Goal: Task Accomplishment & Management: Use online tool/utility

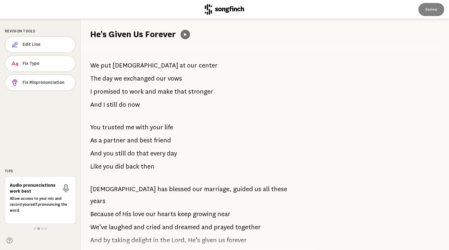
click at [186, 33] on icon at bounding box center [185, 34] width 5 height 5
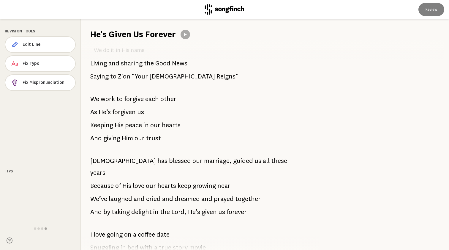
scroll to position [425, 0]
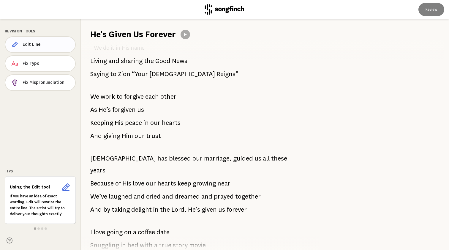
click at [34, 45] on span "Edit Line" at bounding box center [47, 45] width 48 height 6
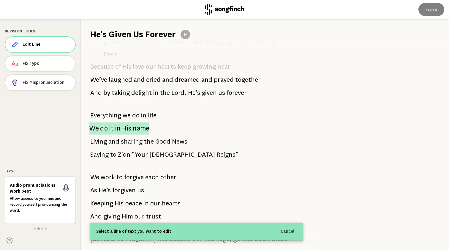
scroll to position [353, 0]
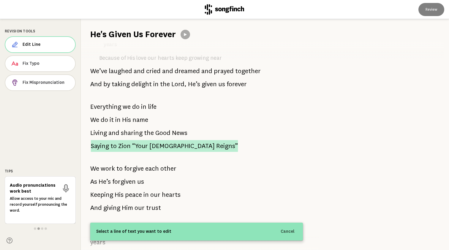
click at [139, 140] on span "“Your" at bounding box center [140, 146] width 16 height 12
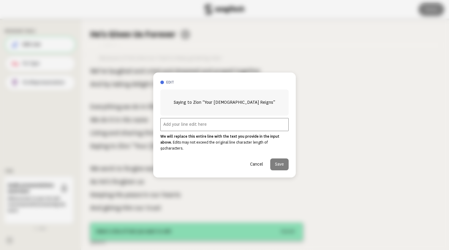
click at [197, 130] on input "text" at bounding box center [225, 124] width 128 height 13
click at [260, 163] on button "Cancel" at bounding box center [257, 164] width 23 height 12
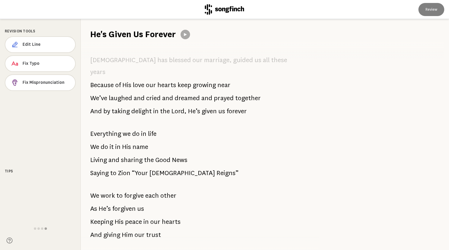
scroll to position [348, 0]
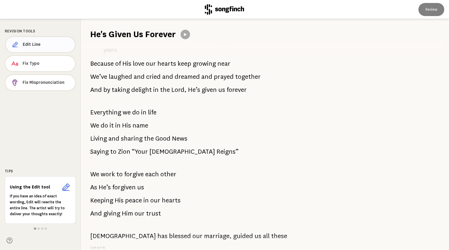
click at [36, 44] on span "Edit Line" at bounding box center [47, 45] width 48 height 6
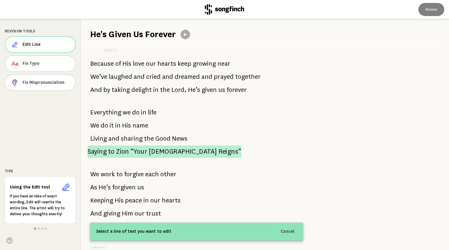
click at [125, 145] on span "Zion" at bounding box center [122, 151] width 13 height 12
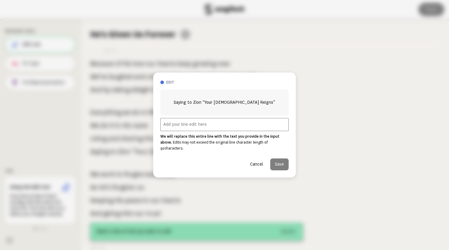
click at [200, 126] on input "text" at bounding box center [225, 124] width 128 height 13
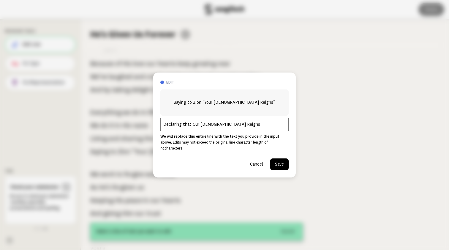
type input "Declaring that Our [DEMOGRAPHIC_DATA] Reigns"
click at [284, 162] on button "Save" at bounding box center [280, 164] width 18 height 12
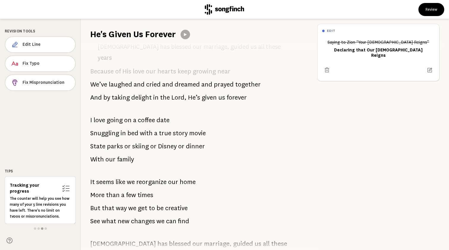
scroll to position [539, 0]
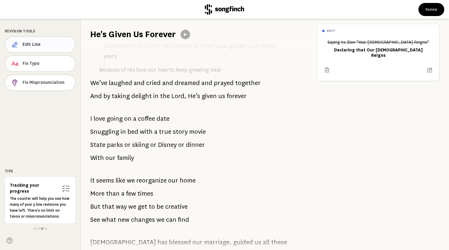
click at [40, 44] on span "Edit Line" at bounding box center [47, 45] width 48 height 6
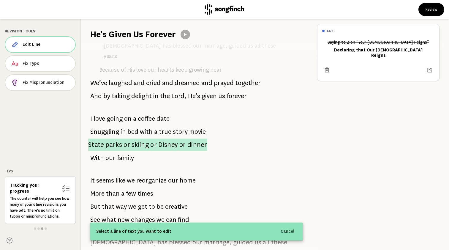
click at [132, 139] on span "skiing" at bounding box center [140, 145] width 17 height 12
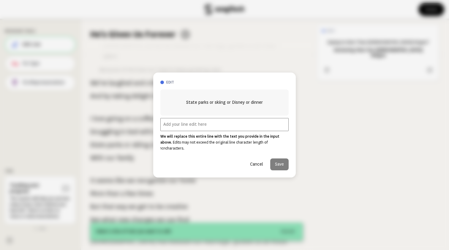
click at [192, 129] on input "text" at bounding box center [225, 124] width 128 height 13
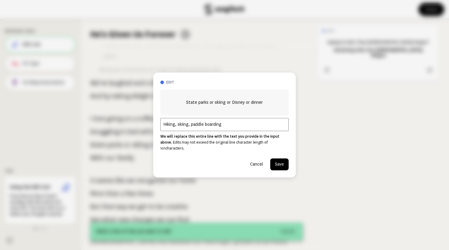
click at [191, 128] on input "Hiking, skiing, paddle boarding" at bounding box center [225, 124] width 128 height 13
type input "Hiking, skiing, and paddle boarding"
click at [285, 162] on button "Save" at bounding box center [280, 164] width 18 height 12
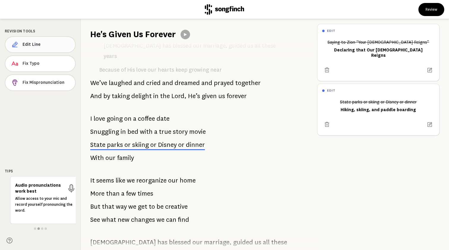
click at [34, 43] on span "Edit Line" at bounding box center [47, 45] width 48 height 6
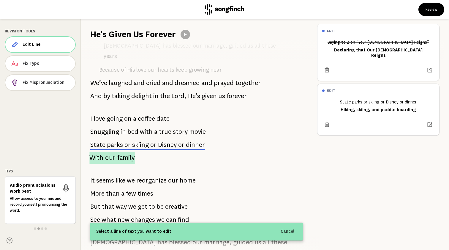
click at [118, 152] on span "family" at bounding box center [126, 158] width 18 height 12
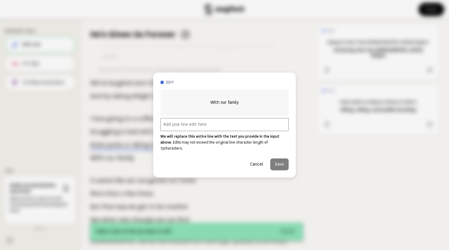
click at [207, 130] on input "text" at bounding box center [225, 124] width 128 height 13
type input "With you or our family"
click at [282, 162] on button "Save" at bounding box center [280, 164] width 18 height 12
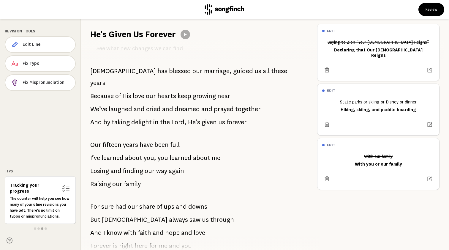
scroll to position [710, 0]
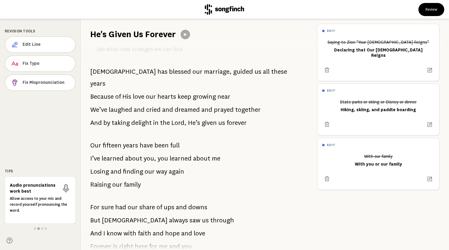
drag, startPoint x: 91, startPoint y: 97, endPoint x: 173, endPoint y: 180, distance: 117.3
click at [173, 180] on div "We put [PERSON_NAME] at our center The day we exchanged our vows I promised to …" at bounding box center [197, 145] width 232 height 210
drag, startPoint x: 194, startPoint y: 200, endPoint x: 103, endPoint y: 99, distance: 136.0
click at [103, 99] on div "We put [PERSON_NAME] at our center The day we exchanged our vows I promised to …" at bounding box center [197, 145] width 232 height 210
click at [91, 139] on span "Our" at bounding box center [95, 145] width 11 height 12
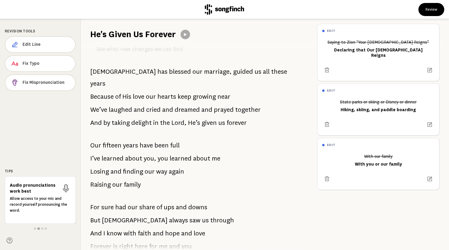
drag, startPoint x: 91, startPoint y: 99, endPoint x: 171, endPoint y: 138, distance: 89.1
click at [171, 138] on div "We put [PERSON_NAME] at our center The day we exchanged our vows I promised to …" at bounding box center [197, 145] width 232 height 210
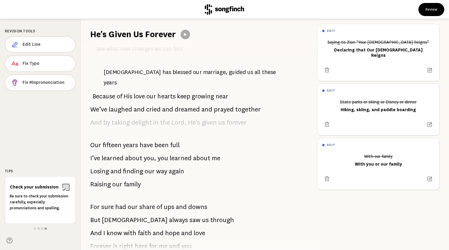
scroll to position [701, 0]
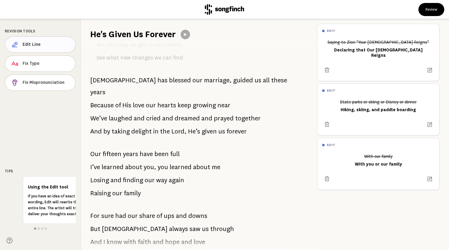
click at [48, 44] on span "Edit Line" at bounding box center [47, 45] width 48 height 6
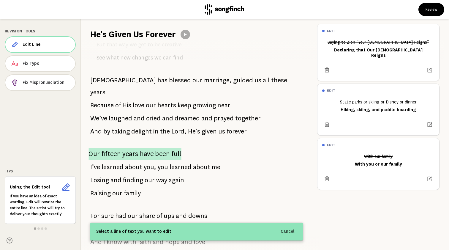
click at [144, 148] on span "have" at bounding box center [147, 154] width 14 height 12
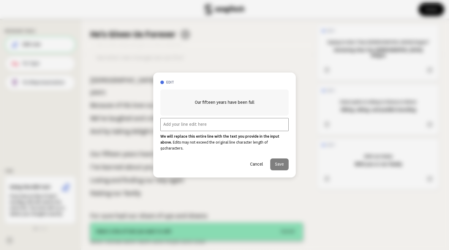
click at [186, 130] on input "text" at bounding box center [225, 124] width 128 height 13
paste input "The house feels alive with music and art,"
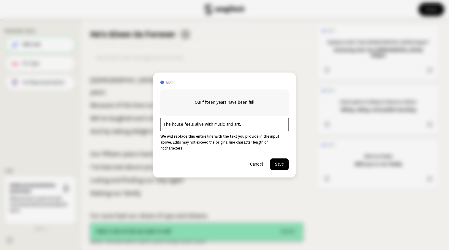
type input "The house feels alive with music and art,"
click at [283, 162] on button "Save" at bounding box center [280, 164] width 18 height 12
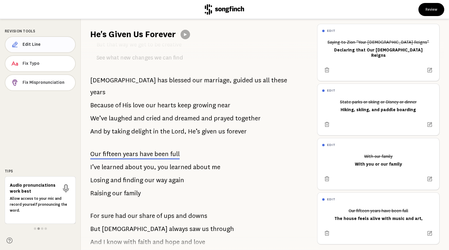
click at [49, 41] on button "Edit Line" at bounding box center [40, 44] width 71 height 17
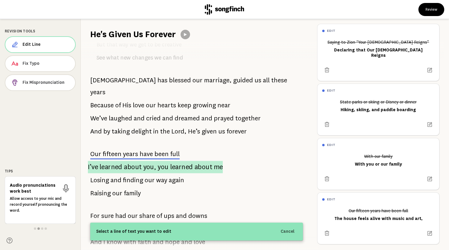
click at [149, 161] on span "you," at bounding box center [150, 167] width 13 height 12
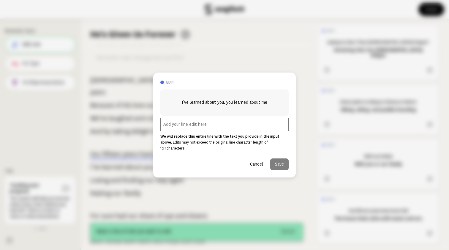
click at [182, 128] on input "text" at bounding box center [225, 124] width 128 height 13
paste input "Song and laughter where hearts belong."
type input "Song and laughter where hearts belong."
click at [279, 161] on button "Save" at bounding box center [280, 164] width 18 height 12
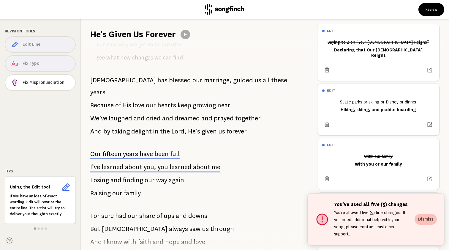
click at [428, 222] on button "Dismiss" at bounding box center [426, 219] width 22 height 11
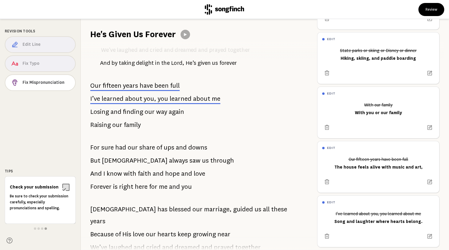
scroll to position [769, 0]
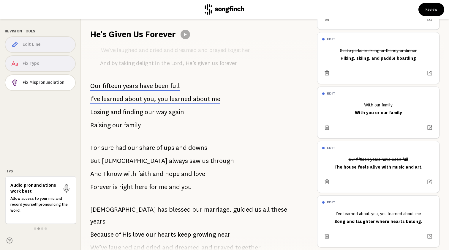
click at [32, 41] on div "Edit Line Fix Typo Fix Mispronunciation" at bounding box center [40, 64] width 71 height 57
click at [32, 43] on div "Edit Line Fix Typo Fix Mispronunciation" at bounding box center [40, 64] width 71 height 57
click at [110, 106] on p "Losing and finding our way again" at bounding box center [137, 112] width 94 height 12
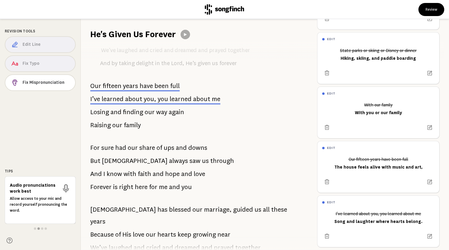
click at [295, 132] on span at bounding box center [196, 137] width 213 height 10
drag, startPoint x: 339, startPoint y: 213, endPoint x: 388, endPoint y: 213, distance: 49.6
click at [388, 213] on div "I’ve learned about you, you learned about me Song and laughter where hearts bel…" at bounding box center [379, 218] width 112 height 18
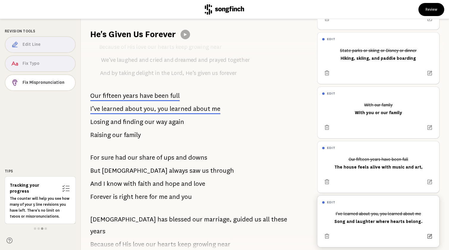
click at [430, 234] on icon at bounding box center [430, 236] width 5 height 5
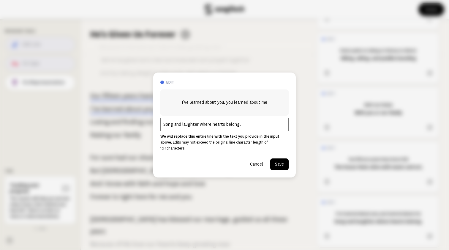
click at [280, 161] on button "Save" at bounding box center [280, 164] width 18 height 12
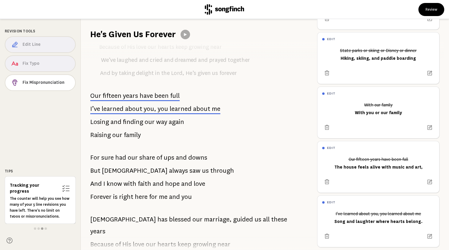
click at [43, 48] on div "Edit Line Fix Typo Fix Mispronunciation" at bounding box center [40, 64] width 71 height 57
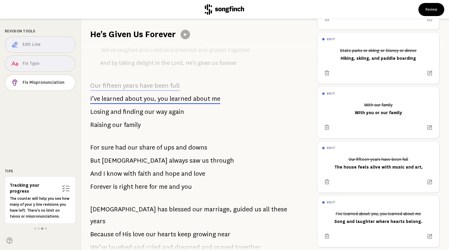
scroll to position [769, 0]
click at [9, 240] on icon at bounding box center [9, 240] width 5 height 5
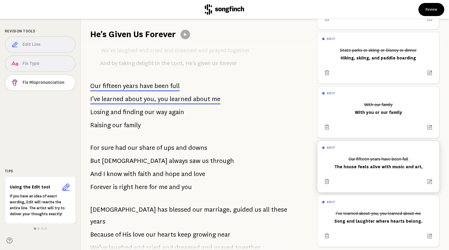
scroll to position [51, 0]
click at [50, 79] on button "Fix Mispronunciation" at bounding box center [40, 82] width 71 height 17
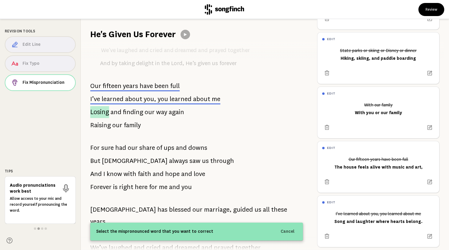
click at [106, 106] on span "Losing" at bounding box center [99, 112] width 19 height 12
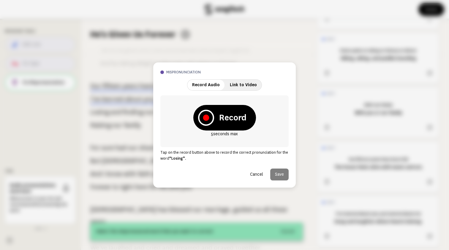
click at [257, 173] on button "Cancel" at bounding box center [257, 175] width 23 height 12
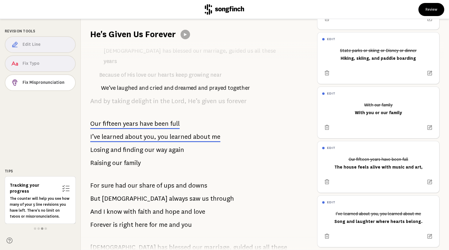
scroll to position [729, 0]
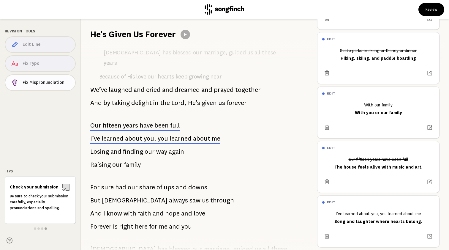
click at [48, 85] on span "Fix Mispronunciation" at bounding box center [47, 83] width 48 height 6
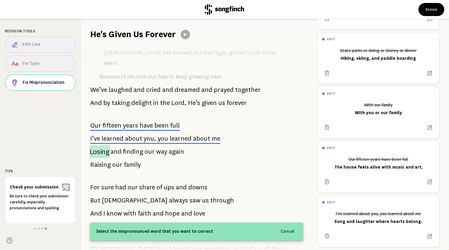
click at [100, 145] on span "Losing" at bounding box center [100, 151] width 20 height 13
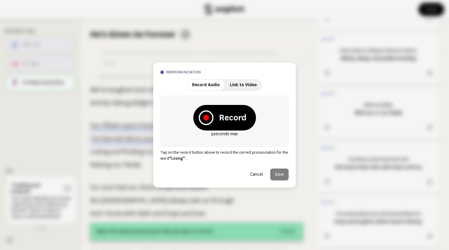
click at [214, 117] on button at bounding box center [205, 117] width 19 height 19
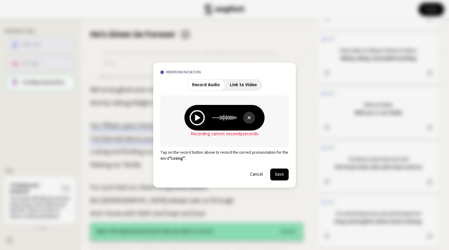
click at [199, 120] on icon at bounding box center [197, 117] width 15 height 15
click at [248, 126] on div at bounding box center [225, 118] width 80 height 26
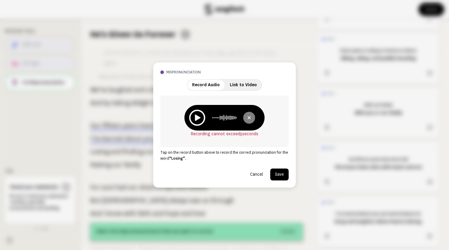
click at [250, 119] on icon at bounding box center [249, 117] width 7 height 7
click at [206, 119] on icon at bounding box center [204, 118] width 6 height 6
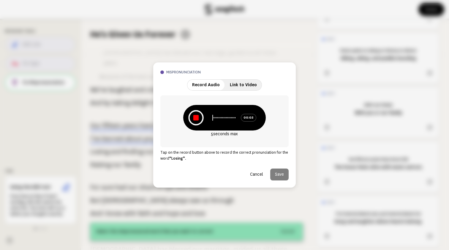
click at [199, 118] on icon at bounding box center [196, 117] width 5 height 5
click at [251, 117] on icon at bounding box center [249, 117] width 7 height 7
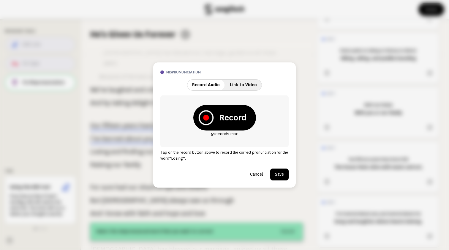
click at [205, 117] on icon at bounding box center [206, 118] width 6 height 6
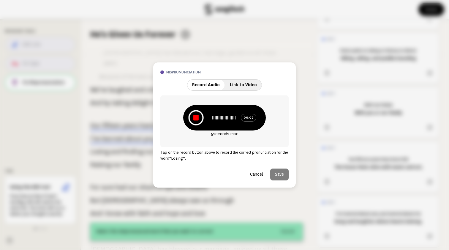
click at [197, 115] on icon at bounding box center [196, 117] width 5 height 5
click at [250, 119] on icon at bounding box center [249, 117] width 7 height 7
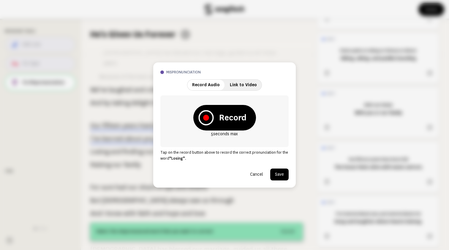
click at [208, 118] on icon at bounding box center [206, 118] width 6 height 6
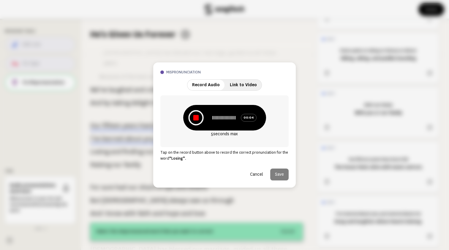
click at [198, 118] on icon at bounding box center [195, 117] width 5 height 5
click at [196, 118] on icon at bounding box center [197, 118] width 5 height 6
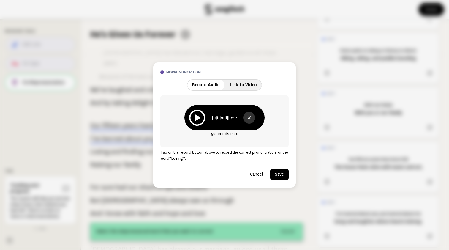
click at [246, 118] on icon at bounding box center [249, 117] width 7 height 7
click at [210, 117] on icon at bounding box center [206, 117] width 15 height 15
click at [196, 117] on icon at bounding box center [195, 117] width 5 height 5
click at [196, 116] on icon at bounding box center [197, 118] width 5 height 6
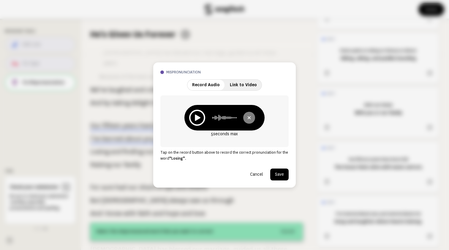
click at [249, 118] on icon at bounding box center [249, 117] width 7 height 7
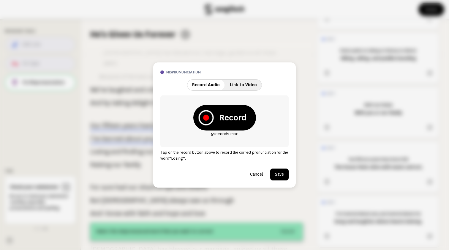
click at [205, 118] on icon at bounding box center [206, 118] width 6 height 6
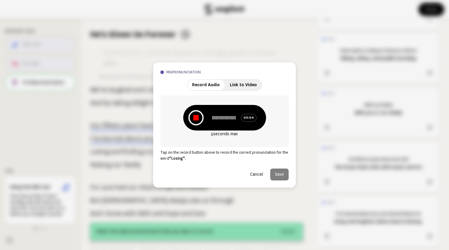
click at [195, 113] on icon at bounding box center [195, 117] width 15 height 15
click at [248, 119] on icon at bounding box center [249, 117] width 7 height 7
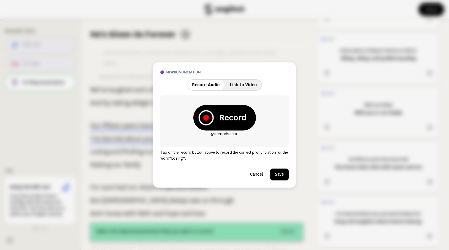
click at [207, 117] on icon at bounding box center [206, 118] width 6 height 6
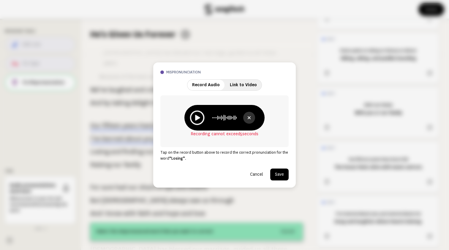
click at [201, 117] on icon at bounding box center [197, 118] width 15 height 15
click at [249, 119] on icon at bounding box center [249, 117] width 3 height 3
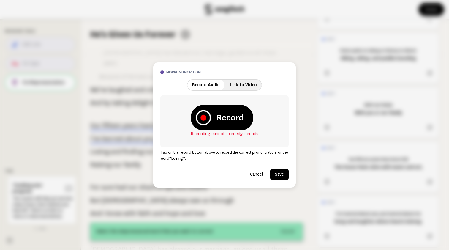
click at [203, 119] on icon at bounding box center [204, 118] width 6 height 6
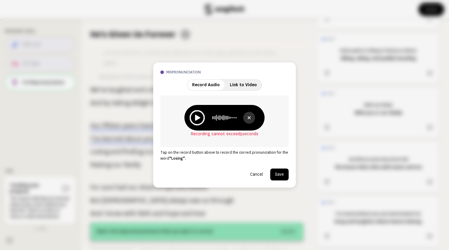
click at [200, 119] on icon at bounding box center [197, 117] width 15 height 15
click at [200, 115] on icon at bounding box center [197, 117] width 15 height 15
click at [282, 171] on button "Save" at bounding box center [280, 175] width 18 height 12
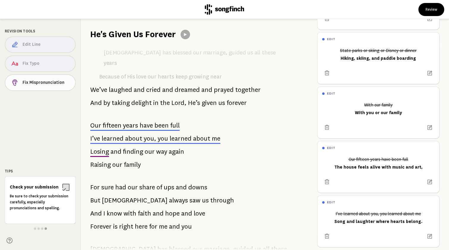
click at [33, 84] on span "Fix Mispronunciation" at bounding box center [47, 83] width 48 height 6
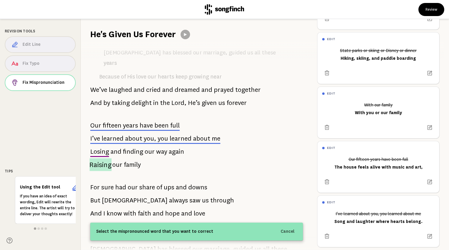
click at [101, 158] on span "Raising" at bounding box center [100, 164] width 22 height 13
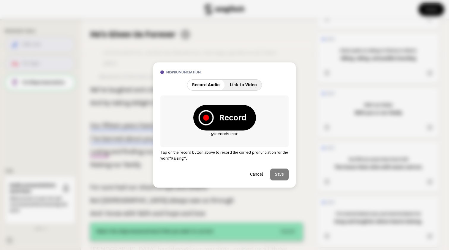
click at [207, 119] on icon at bounding box center [206, 118] width 6 height 6
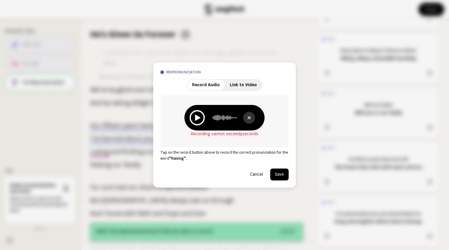
click at [196, 120] on icon at bounding box center [197, 118] width 5 height 6
click at [199, 119] on icon at bounding box center [197, 117] width 15 height 15
click at [277, 173] on button "Save" at bounding box center [280, 175] width 18 height 12
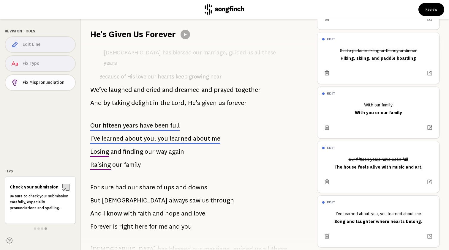
click at [64, 83] on span "Fix Mispronunciation" at bounding box center [47, 83] width 48 height 6
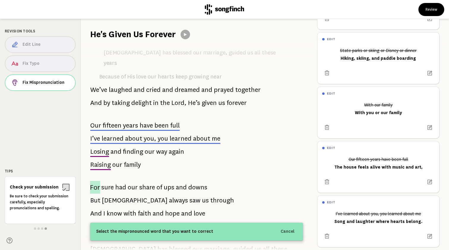
click at [96, 181] on span "For" at bounding box center [95, 187] width 10 height 13
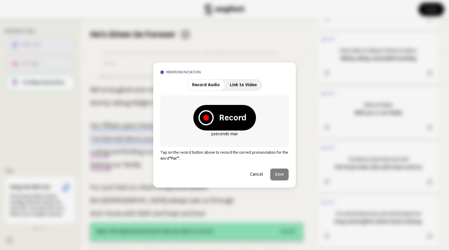
click at [206, 118] on icon at bounding box center [206, 118] width 6 height 6
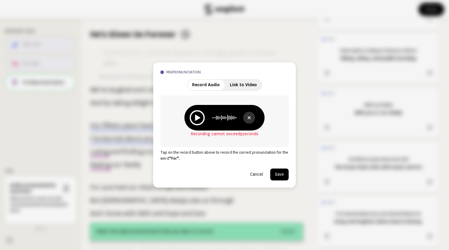
click at [198, 118] on icon at bounding box center [197, 118] width 5 height 6
click at [198, 117] on icon at bounding box center [197, 118] width 5 height 6
click at [197, 114] on icon at bounding box center [197, 117] width 15 height 15
click at [279, 172] on button "Save" at bounding box center [280, 175] width 18 height 12
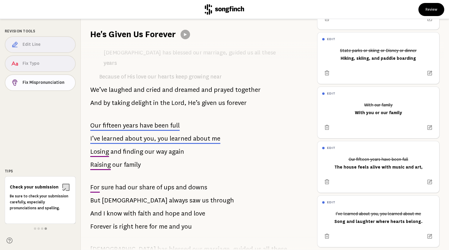
click at [44, 80] on button "Fix Mispronunciation" at bounding box center [40, 82] width 71 height 17
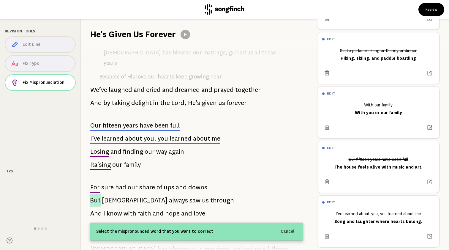
click at [96, 194] on span "But" at bounding box center [95, 200] width 11 height 13
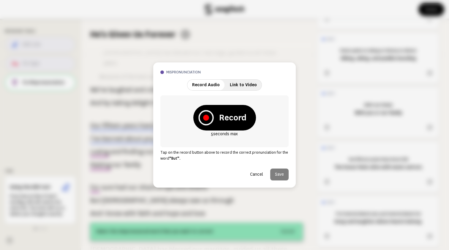
click at [209, 115] on icon at bounding box center [206, 117] width 15 height 15
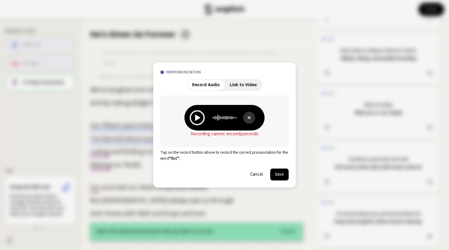
click at [199, 118] on icon at bounding box center [197, 118] width 5 height 6
click at [199, 119] on icon at bounding box center [197, 118] width 5 height 6
click at [276, 169] on button "Save" at bounding box center [280, 175] width 18 height 12
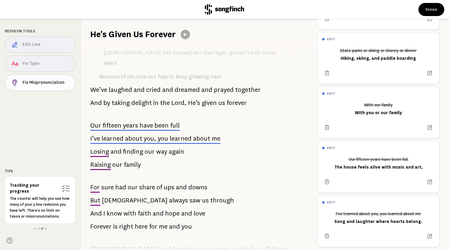
click at [58, 84] on span "Fix Mispronunciation" at bounding box center [47, 83] width 48 height 6
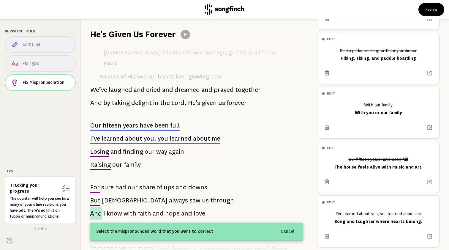
click at [95, 207] on span "And" at bounding box center [96, 213] width 12 height 13
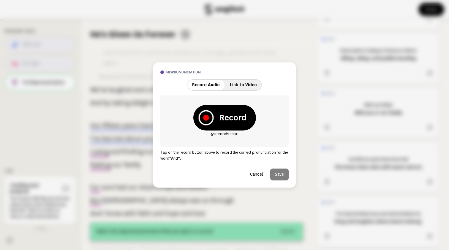
click at [205, 116] on icon at bounding box center [206, 118] width 6 height 6
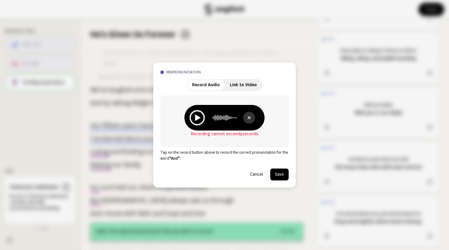
click at [199, 117] on icon at bounding box center [197, 117] width 15 height 15
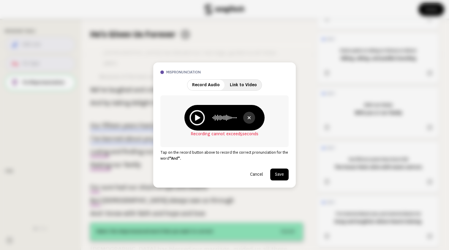
click at [198, 119] on icon at bounding box center [197, 118] width 5 height 6
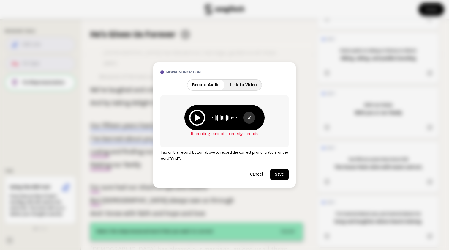
click at [280, 177] on button "Save" at bounding box center [280, 175] width 18 height 12
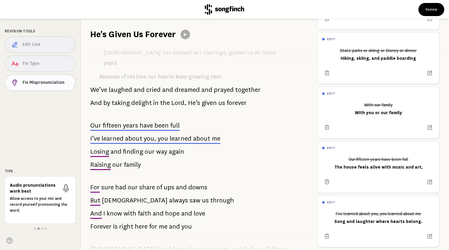
click at [60, 80] on span "Fix Mispronunciation" at bounding box center [47, 83] width 48 height 6
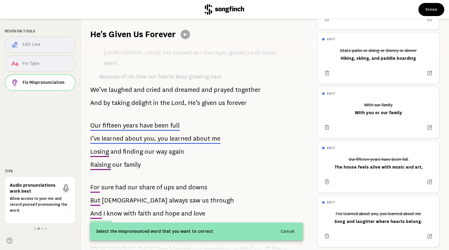
click at [99, 220] on span "Forever" at bounding box center [101, 226] width 22 height 12
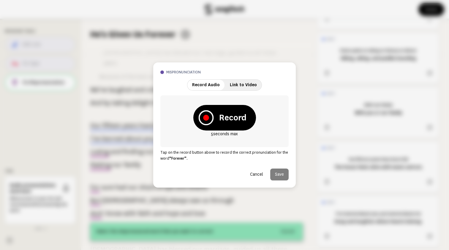
click at [205, 120] on icon at bounding box center [206, 118] width 6 height 6
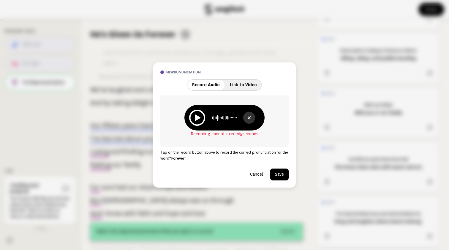
click at [255, 114] on div at bounding box center [225, 118] width 80 height 26
click at [251, 117] on icon at bounding box center [249, 117] width 7 height 7
click at [205, 117] on icon at bounding box center [204, 118] width 6 height 6
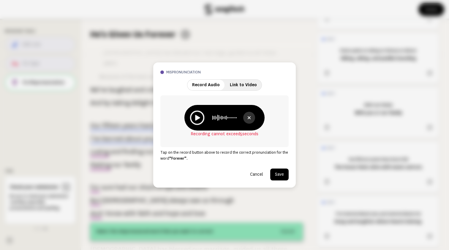
click at [197, 114] on icon at bounding box center [197, 118] width 14 height 14
click at [199, 118] on icon at bounding box center [197, 118] width 5 height 6
click at [201, 119] on icon at bounding box center [197, 117] width 15 height 15
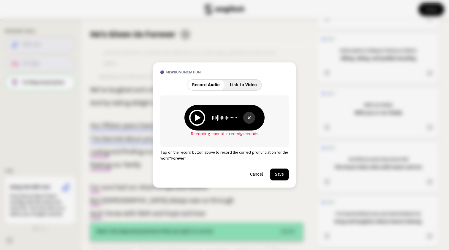
click at [282, 172] on button "Save" at bounding box center [280, 175] width 18 height 12
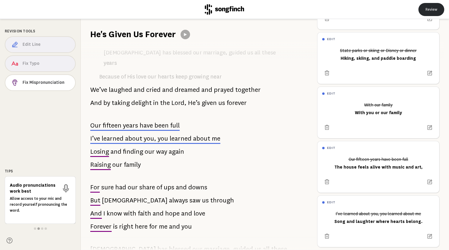
click at [430, 8] on button "Review" at bounding box center [432, 9] width 26 height 13
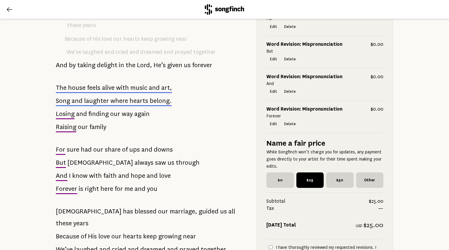
scroll to position [825, 0]
click at [62, 108] on span "Losing" at bounding box center [65, 114] width 19 height 12
click at [69, 121] on span "Raising" at bounding box center [66, 127] width 21 height 12
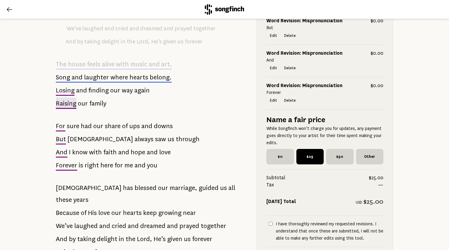
scroll to position [847, 0]
click at [336, 149] on span "$50" at bounding box center [340, 156] width 28 height 15
click at [330, 149] on input "$50" at bounding box center [328, 151] width 4 height 4
radio input "true"
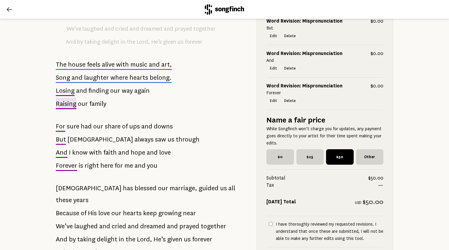
click at [271, 222] on input "I have thoroughly reviewed my requested revisions. I understand that once these…" at bounding box center [271, 224] width 4 height 4
checkbox input "true"
